Goal: Transaction & Acquisition: Purchase product/service

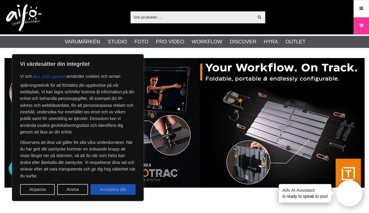
click at [110, 190] on button "Acceptera alla" at bounding box center [112, 189] width 45 height 11
checkbox input "true"
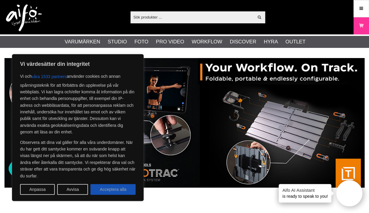
checkbox input "true"
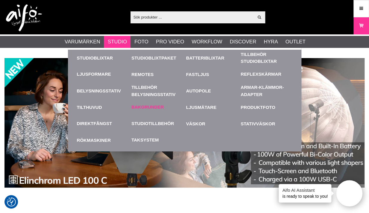
click at [147, 106] on link "Bakgrunder" at bounding box center [147, 107] width 32 height 7
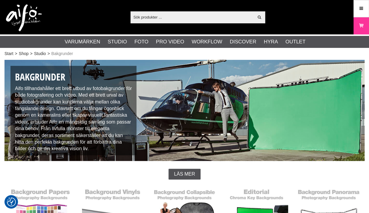
checkbox input "true"
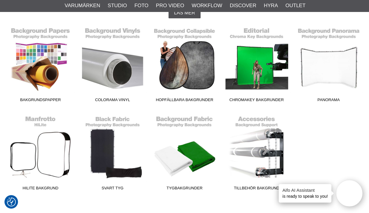
scroll to position [149, 0]
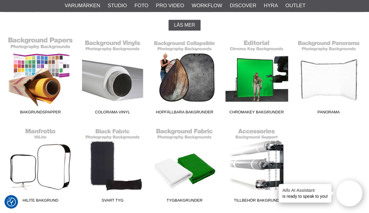
click at [31, 73] on link "Bakgrundspapper" at bounding box center [40, 77] width 72 height 81
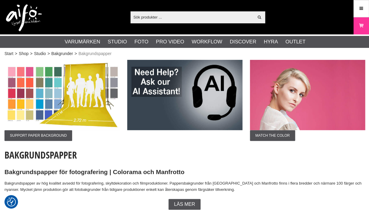
checkbox input "true"
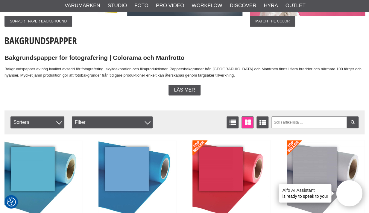
scroll to position [117, 0]
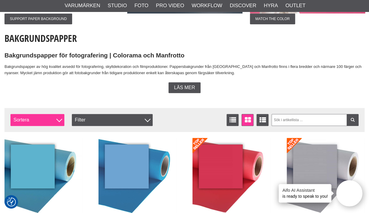
click at [58, 119] on div at bounding box center [59, 119] width 6 height 6
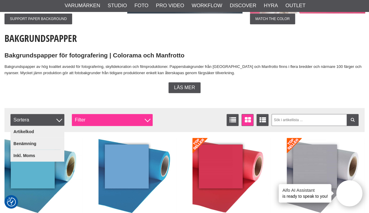
click at [95, 120] on div "Filter" at bounding box center [112, 120] width 81 height 12
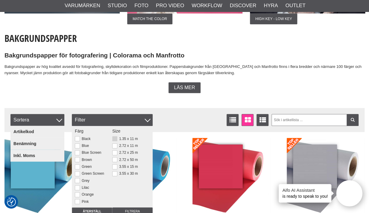
click at [113, 139] on button at bounding box center [114, 138] width 5 height 5
click at [56, 120] on span "Sortera" at bounding box center [37, 120] width 54 height 12
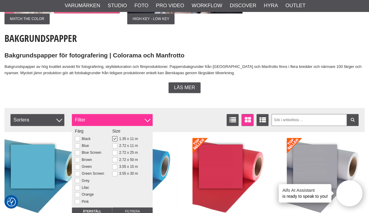
click at [148, 121] on div at bounding box center [148, 119] width 6 height 6
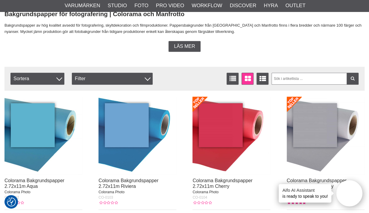
scroll to position [82, 0]
